Goal: Information Seeking & Learning: Learn about a topic

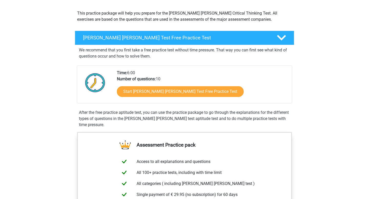
scroll to position [55, 0]
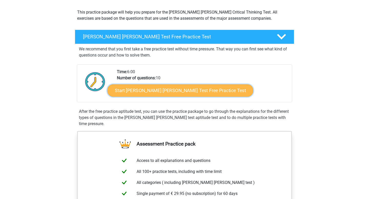
click at [151, 95] on link "Start Watson Glaser Test Free Practice Test" at bounding box center [180, 90] width 146 height 12
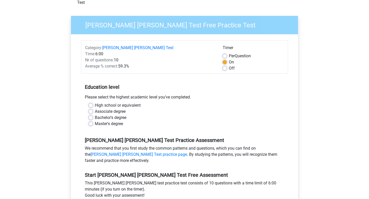
scroll to position [33, 0]
click at [95, 102] on label "High school or equivalent" at bounding box center [118, 105] width 46 height 6
click at [91, 102] on input "High school or equivalent" at bounding box center [91, 104] width 4 height 5
radio input "true"
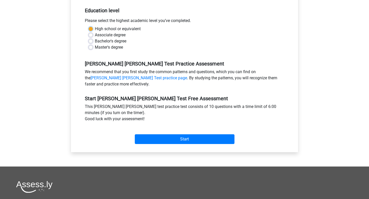
scroll to position [122, 0]
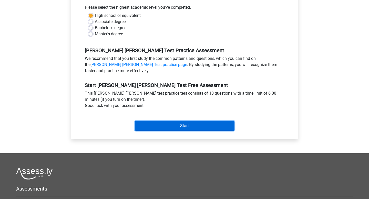
click at [156, 121] on input "Start" at bounding box center [185, 126] width 100 height 10
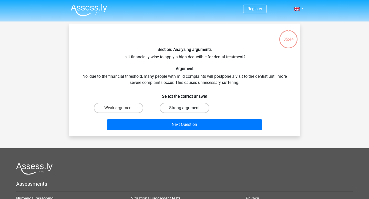
click at [168, 106] on label "Strong argument" at bounding box center [184, 108] width 49 height 10
click at [184, 108] on input "Strong argument" at bounding box center [185, 109] width 3 height 3
radio input "true"
click at [165, 118] on div "Next Question" at bounding box center [184, 123] width 215 height 17
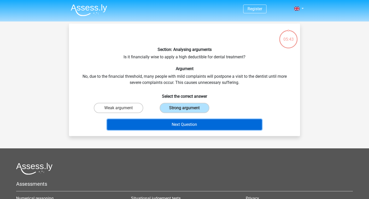
click at [165, 120] on button "Next Question" at bounding box center [184, 124] width 155 height 11
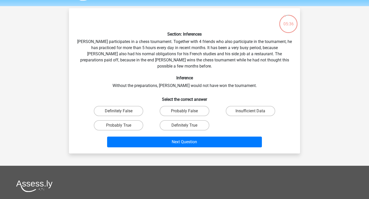
scroll to position [18, 0]
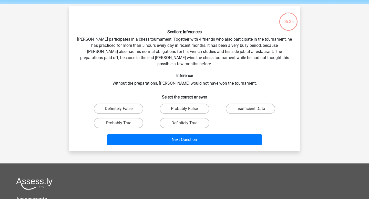
click at [177, 56] on div "Section: Inferences Pablo participates in a chess tournament. Together with 4 f…" at bounding box center [184, 78] width 227 height 137
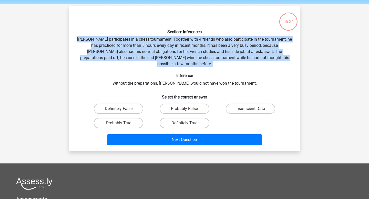
click at [177, 56] on div "Section: Inferences Pablo participates in a chess tournament. Together with 4 f…" at bounding box center [184, 78] width 227 height 137
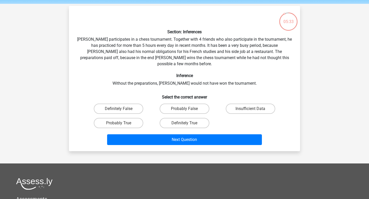
click at [182, 53] on div "Section: Inferences Pablo participates in a chess tournament. Together with 4 f…" at bounding box center [184, 78] width 227 height 137
click at [116, 121] on label "Probably True" at bounding box center [118, 123] width 49 height 10
click at [119, 123] on input "Probably True" at bounding box center [120, 124] width 3 height 3
radio input "true"
click at [151, 141] on div "Section: Inferences Pablo participates in a chess tournament. Together with 4 f…" at bounding box center [184, 78] width 231 height 145
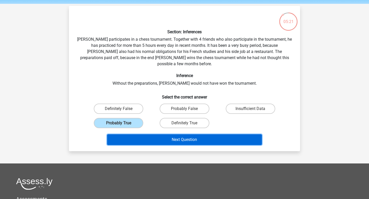
click at [149, 136] on button "Next Question" at bounding box center [184, 139] width 155 height 11
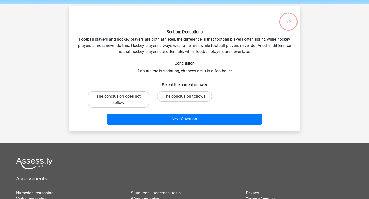
scroll to position [24, 0]
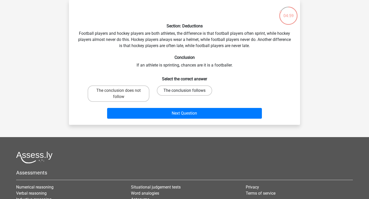
click at [186, 89] on label "The conclusion follows" at bounding box center [184, 91] width 55 height 10
click at [186, 91] on input "The conclusion follows" at bounding box center [185, 92] width 3 height 3
radio input "true"
click at [185, 89] on label "The conclusion follows" at bounding box center [184, 91] width 55 height 10
click at [185, 91] on input "The conclusion follows" at bounding box center [185, 92] width 3 height 3
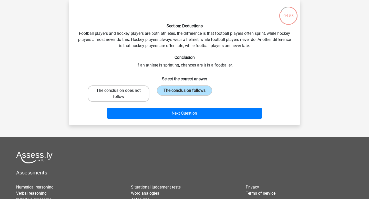
click at [123, 90] on label "The conclusion does not follow" at bounding box center [119, 94] width 62 height 16
click at [122, 91] on input "The conclusion does not follow" at bounding box center [120, 92] width 3 height 3
radio input "true"
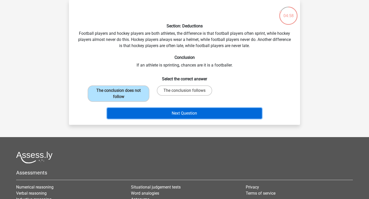
click at [148, 116] on button "Next Question" at bounding box center [184, 113] width 155 height 11
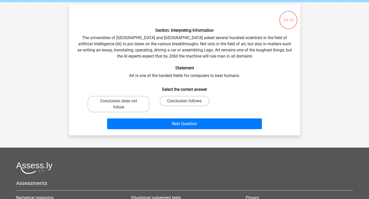
scroll to position [20, 0]
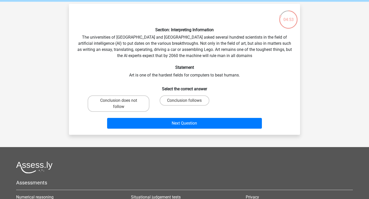
click at [193, 39] on div "Section: Interpreting Information The universities of Oxford and Yale asked sev…" at bounding box center [184, 69] width 227 height 123
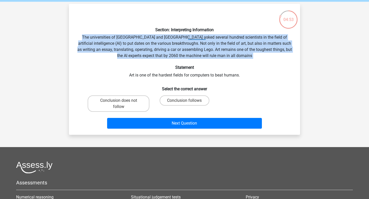
click at [193, 39] on div "Section: Interpreting Information The universities of Oxford and Yale asked sev…" at bounding box center [184, 69] width 227 height 123
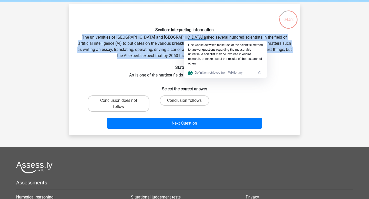
click at [192, 37] on div "Section: Interpreting Information The universities of Oxford and Yale asked sev…" at bounding box center [184, 69] width 227 height 123
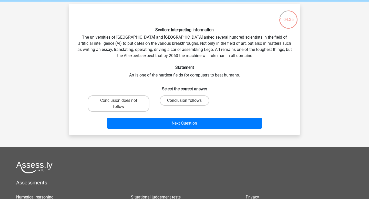
click at [166, 101] on label "Conclusion follows" at bounding box center [184, 100] width 49 height 10
click at [184, 101] on input "Conclusion follows" at bounding box center [185, 102] width 3 height 3
radio input "true"
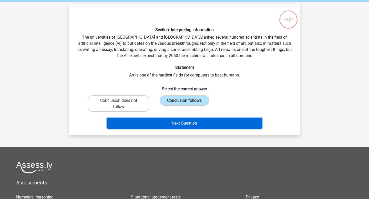
click at [167, 120] on button "Next Question" at bounding box center [184, 123] width 155 height 11
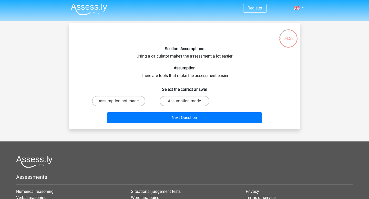
scroll to position [0, 0]
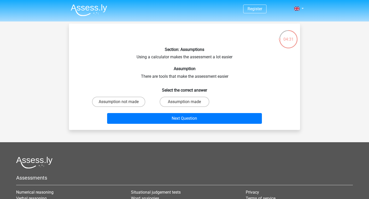
click at [176, 59] on div "Section: Assumptions Using a calculator makes the assessment a lot easier Assum…" at bounding box center [184, 77] width 227 height 98
click at [176, 59] on div at bounding box center [175, 57] width 12 height 5
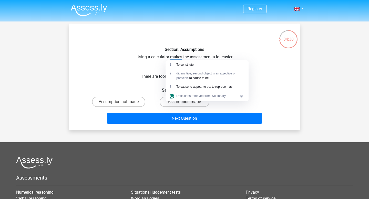
click at [184, 57] on div "Section: Assumptions Using a calculator makes the assessment a lot easier Assum…" at bounding box center [184, 77] width 227 height 98
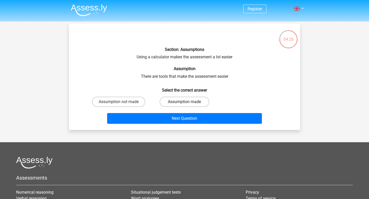
click at [168, 97] on label "Assumption made" at bounding box center [184, 102] width 49 height 10
click at [184, 102] on input "Assumption made" at bounding box center [185, 103] width 3 height 3
radio input "true"
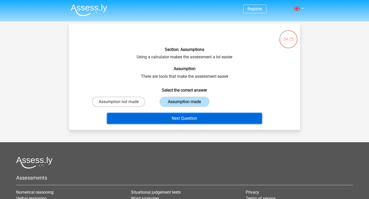
click at [152, 121] on button "Next Question" at bounding box center [184, 118] width 155 height 11
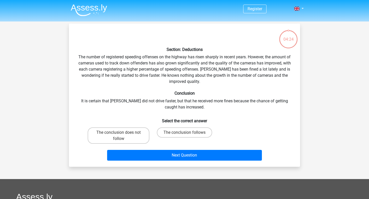
scroll to position [24, 0]
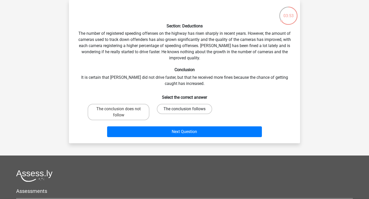
click at [177, 113] on label "The conclusion follows" at bounding box center [184, 109] width 55 height 10
click at [184, 112] on input "The conclusion follows" at bounding box center [185, 110] width 3 height 3
radio input "true"
click at [132, 117] on label "The conclusion does not follow" at bounding box center [119, 112] width 62 height 16
click at [122, 112] on input "The conclusion does not follow" at bounding box center [120, 110] width 3 height 3
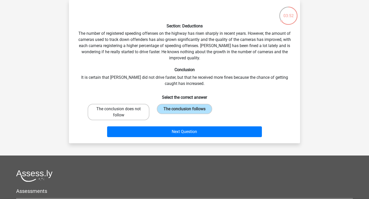
radio input "true"
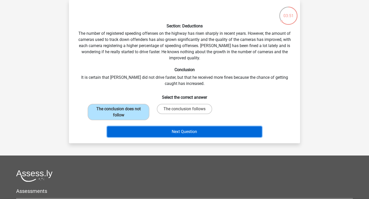
click at [155, 136] on button "Next Question" at bounding box center [184, 131] width 155 height 11
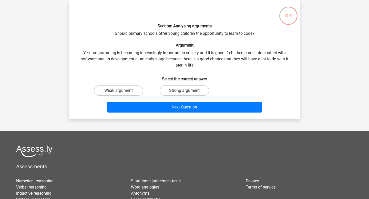
click at [178, 34] on div "Section: Analysing arguments Should primary schools offer young children the op…" at bounding box center [184, 59] width 227 height 111
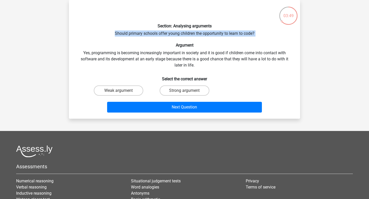
click at [178, 34] on div "Section: Analysing arguments Should primary schools offer young children the op…" at bounding box center [184, 59] width 227 height 111
click at [183, 34] on div "Section: Analysing arguments Should primary schools offer young children the op…" at bounding box center [184, 59] width 227 height 111
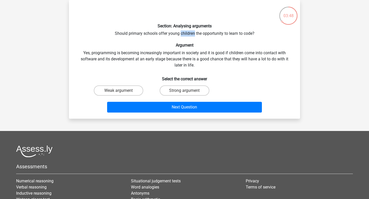
click at [183, 34] on div "Section: Analysing arguments Should primary schools offer young children the op…" at bounding box center [184, 59] width 227 height 111
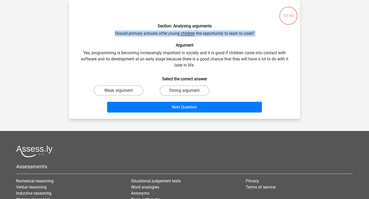
click at [183, 34] on div "Section: Analysing arguments Should primary schools offer young children the op…" at bounding box center [184, 59] width 227 height 111
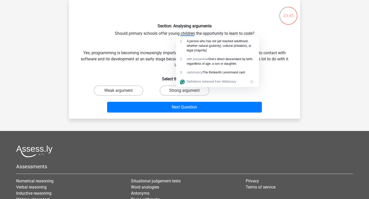
click at [160, 49] on div "Section: Analysing arguments Should primary schools offer young children the op…" at bounding box center [184, 59] width 227 height 111
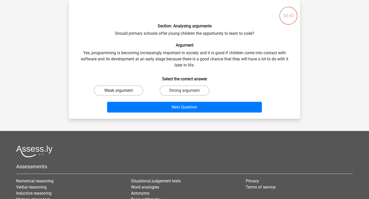
click at [124, 89] on label "Weak argument" at bounding box center [118, 91] width 49 height 10
click at [122, 91] on input "Weak argument" at bounding box center [120, 92] width 3 height 3
radio input "true"
click at [183, 97] on div "Strong argument" at bounding box center [184, 90] width 66 height 14
click at [183, 86] on label "Strong argument" at bounding box center [184, 91] width 49 height 10
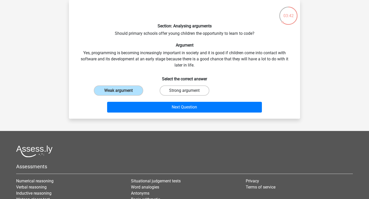
click at [184, 91] on input "Strong argument" at bounding box center [185, 92] width 3 height 3
radio input "true"
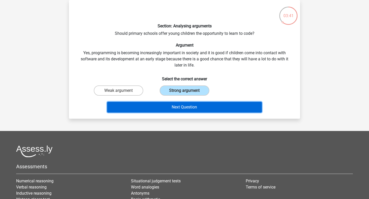
click at [177, 104] on button "Next Question" at bounding box center [184, 107] width 155 height 11
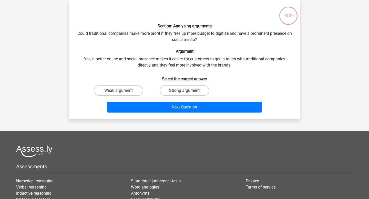
click at [189, 35] on div "Section: Analysing arguments Could traditional companies make more profit if th…" at bounding box center [184, 59] width 227 height 111
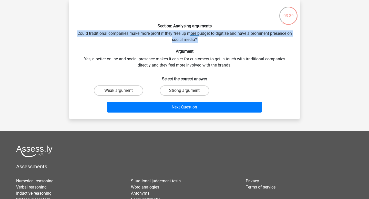
click at [189, 35] on div "Section: Analysing arguments Could traditional companies make more profit if th…" at bounding box center [184, 59] width 227 height 111
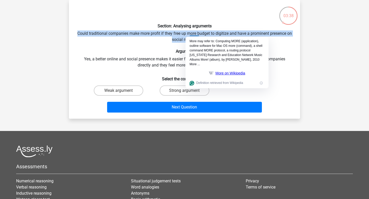
click at [188, 33] on div "Section: Analysing arguments Could traditional companies make more profit if th…" at bounding box center [184, 59] width 227 height 111
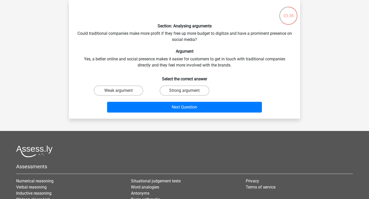
click at [184, 33] on div "Section: Analysing arguments Could traditional companies make more profit if th…" at bounding box center [184, 59] width 227 height 111
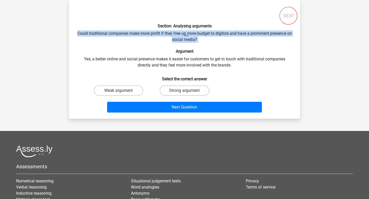
click at [184, 33] on div "Section: Analysing arguments Could traditional companies make more profit if th…" at bounding box center [184, 59] width 227 height 111
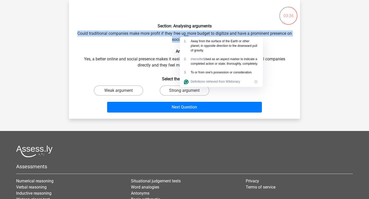
click at [184, 33] on div "Section: Analysing arguments Could traditional companies make more profit if th…" at bounding box center [184, 59] width 227 height 111
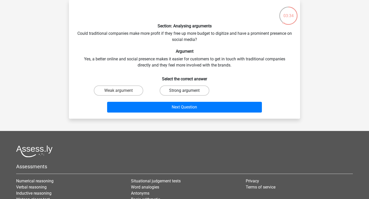
click at [174, 90] on label "Strong argument" at bounding box center [184, 91] width 49 height 10
click at [184, 91] on input "Strong argument" at bounding box center [185, 92] width 3 height 3
radio input "true"
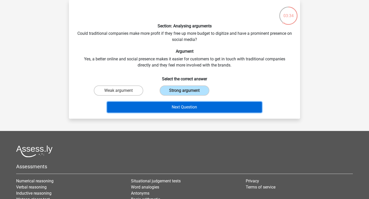
click at [171, 104] on button "Next Question" at bounding box center [184, 107] width 155 height 11
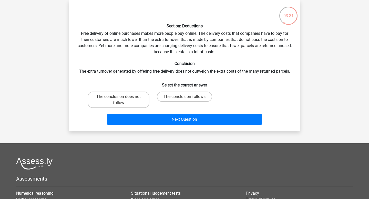
click at [189, 33] on div "Section: Deductions Free delivery of online purchases makes more people buy onl…" at bounding box center [184, 65] width 227 height 123
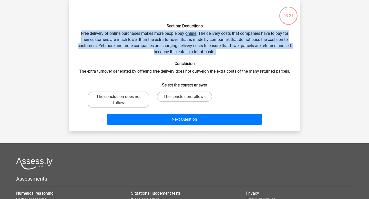
click at [189, 33] on div "Section: Deductions Free delivery of online purchases makes more people buy onl…" at bounding box center [184, 65] width 227 height 123
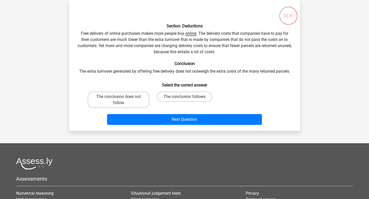
click at [189, 33] on div "Section: Deductions Free delivery of online purchases makes more people buy onl…" at bounding box center [184, 65] width 227 height 123
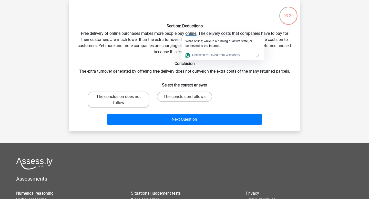
click at [189, 33] on div "Section: Deductions Free delivery of online purchases makes more people buy onl…" at bounding box center [184, 65] width 227 height 123
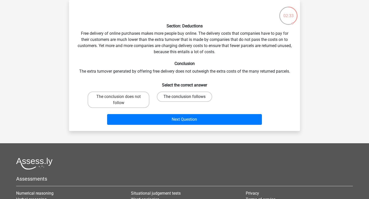
click at [167, 95] on label "The conclusion follows" at bounding box center [184, 97] width 55 height 10
click at [184, 97] on input "The conclusion follows" at bounding box center [185, 98] width 3 height 3
radio input "true"
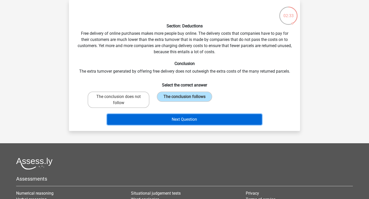
click at [162, 119] on button "Next Question" at bounding box center [184, 119] width 155 height 11
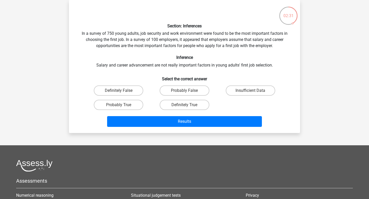
click at [197, 41] on div "Section: Inferences In a survey of 750 young adults, job security and work envi…" at bounding box center [184, 66] width 227 height 125
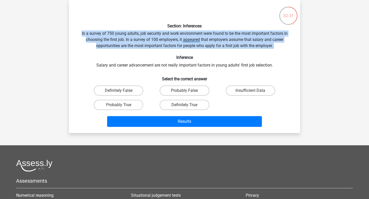
click at [197, 41] on div "Section: Inferences In a survey of 750 young adults, job security and work envi…" at bounding box center [184, 66] width 227 height 125
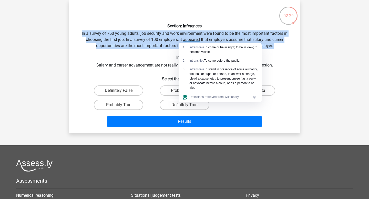
click at [197, 40] on div "Section: Inferences In a survey of 750 young adults, job security and work envi…" at bounding box center [184, 66] width 227 height 125
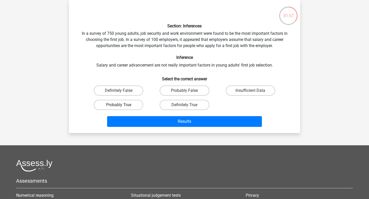
click at [119, 109] on label "Probably True" at bounding box center [118, 105] width 49 height 10
click at [119, 108] on input "Probably True" at bounding box center [120, 106] width 3 height 3
radio input "true"
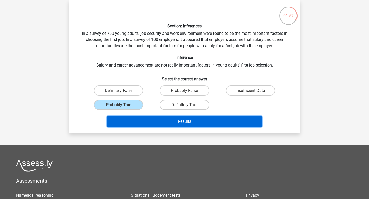
click at [129, 118] on button "Results" at bounding box center [184, 121] width 155 height 11
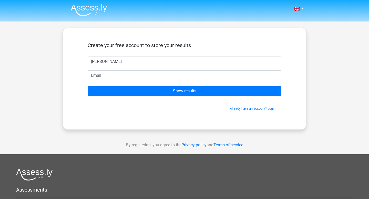
type input "Tania"
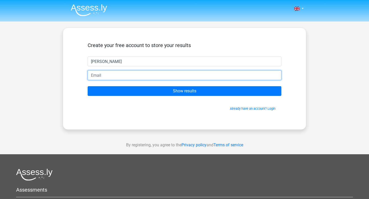
click at [109, 80] on input "email" at bounding box center [185, 75] width 194 height 10
type input "taniachan1246@gmail.com"
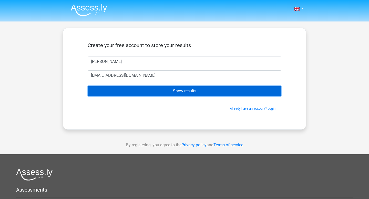
click at [124, 90] on input "Show results" at bounding box center [185, 91] width 194 height 10
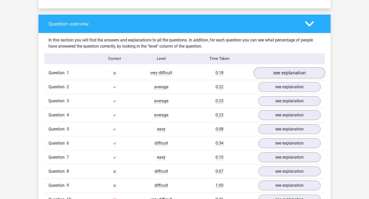
scroll to position [396, 0]
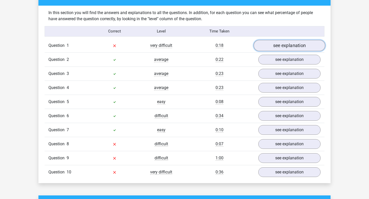
click at [273, 42] on link "see explanation" at bounding box center [288, 45] width 71 height 11
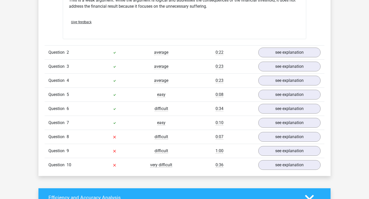
scroll to position [596, 0]
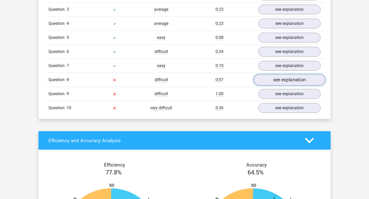
click at [278, 78] on link "see explanation" at bounding box center [288, 80] width 71 height 11
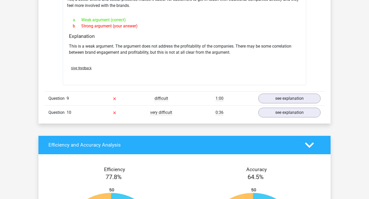
scroll to position [737, 0]
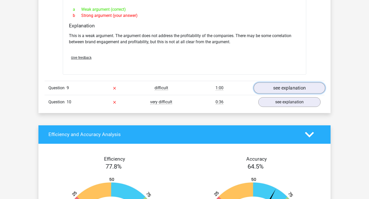
click at [279, 82] on link "see explanation" at bounding box center [288, 87] width 71 height 11
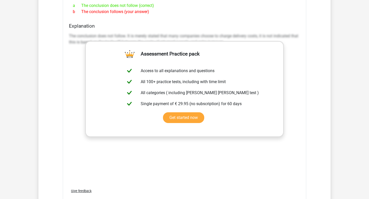
scroll to position [959, 0]
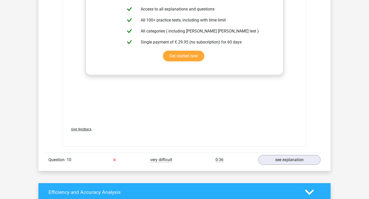
click at [285, 158] on link "see explanation" at bounding box center [288, 159] width 71 height 11
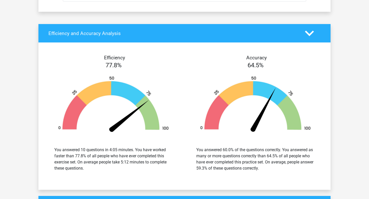
scroll to position [1481, 0]
